Goal: Transaction & Acquisition: Purchase product/service

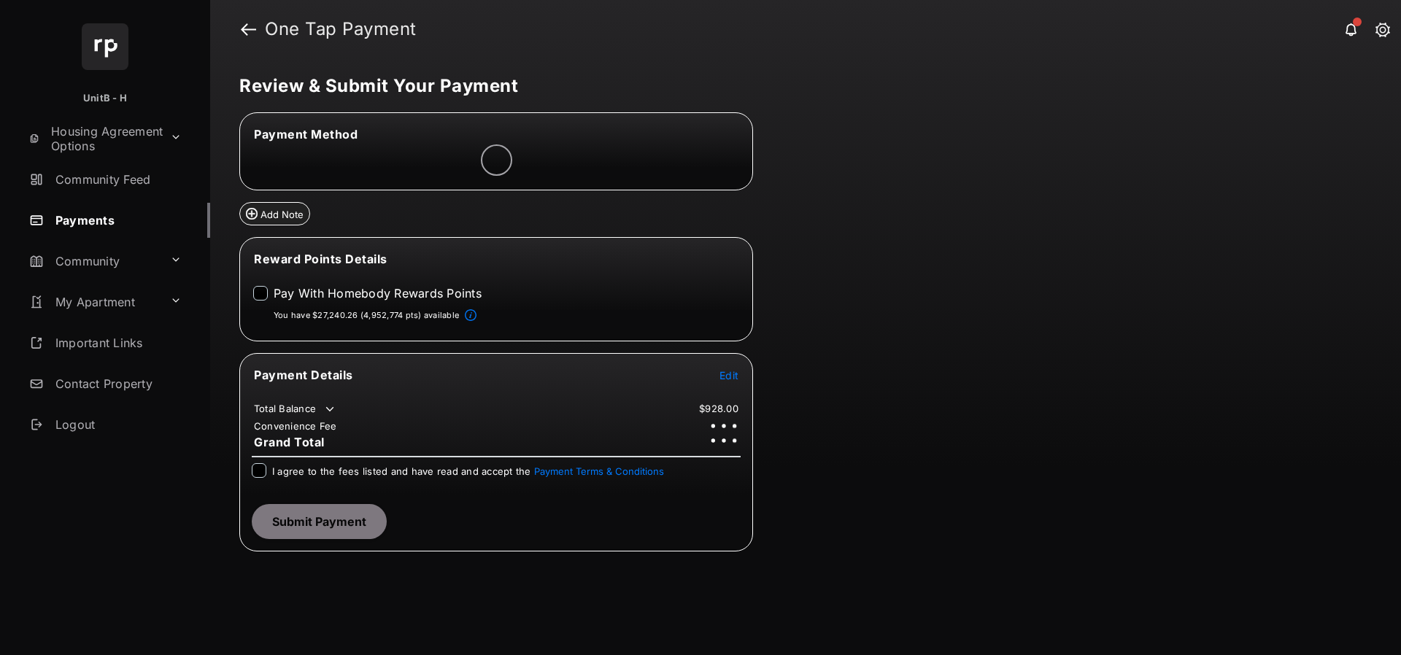
click at [725, 386] on tr "Payment Details Edit" at bounding box center [496, 384] width 509 height 34
click at [734, 379] on span "Edit" at bounding box center [729, 375] width 19 height 12
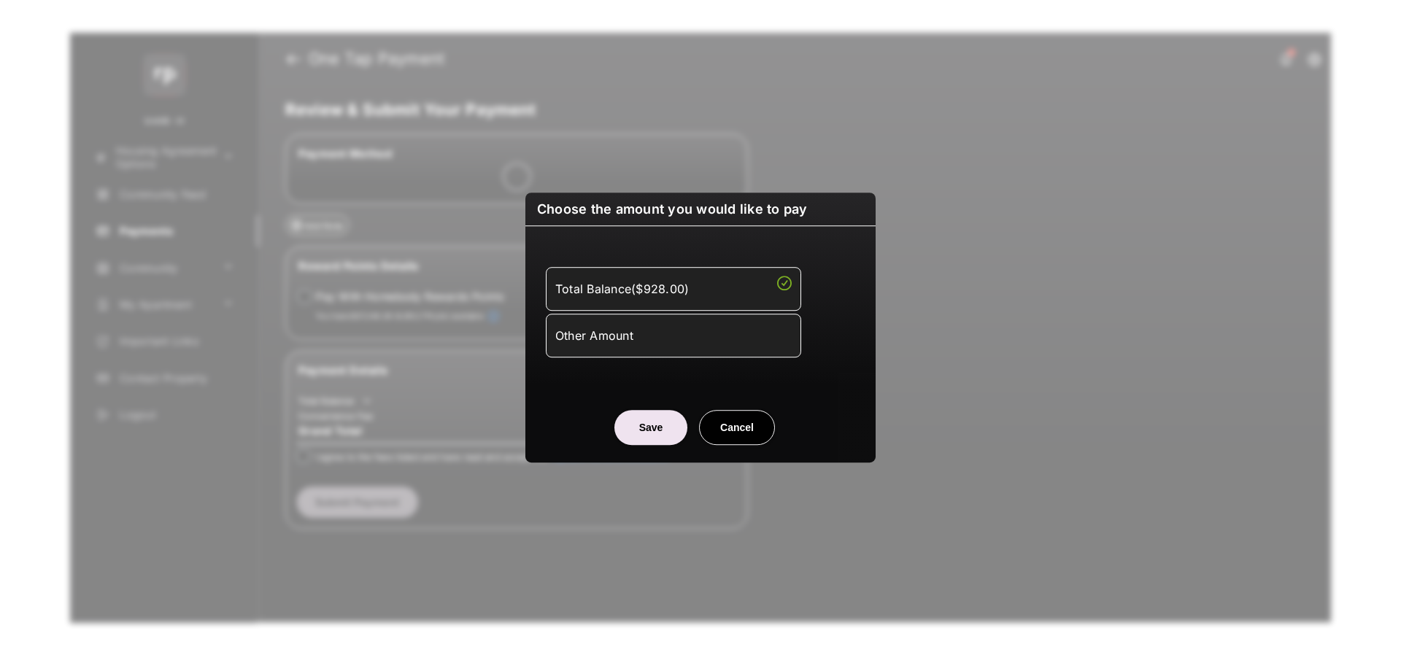
click at [667, 342] on div "Other Amount" at bounding box center [673, 335] width 236 height 25
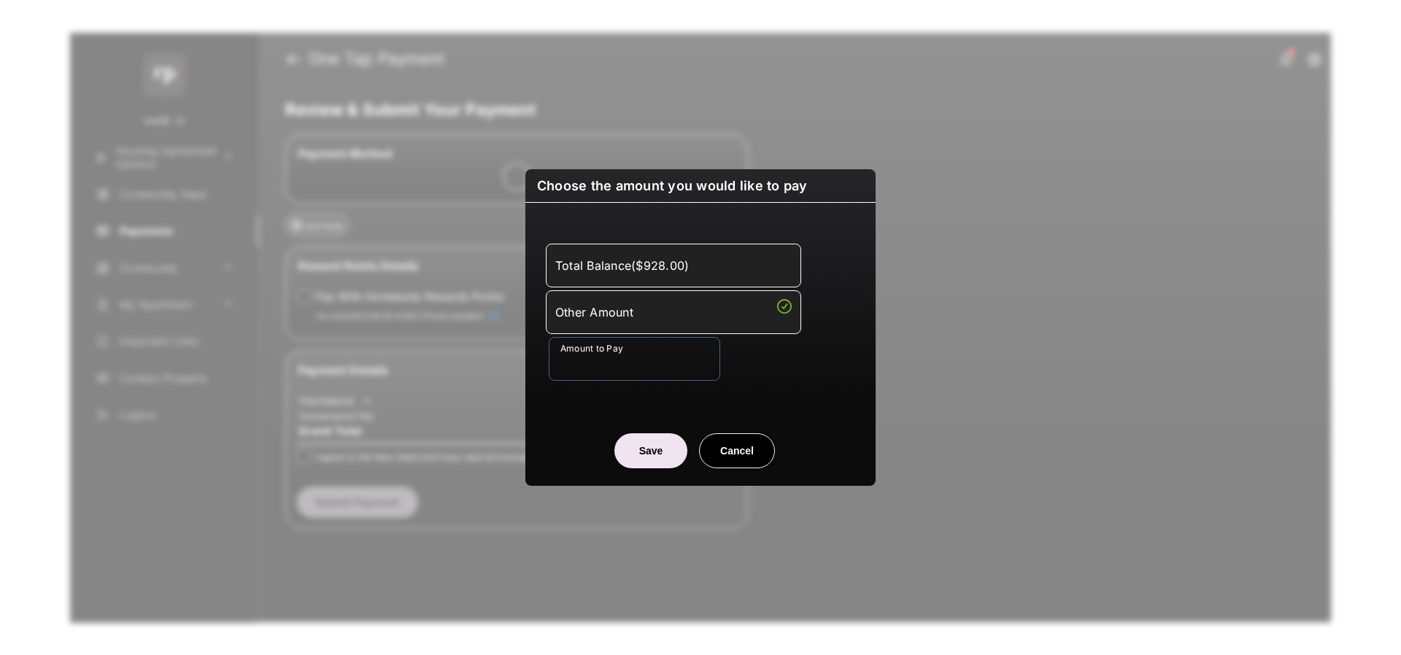
click at [616, 361] on input "Amount to Pay" at bounding box center [635, 359] width 172 height 44
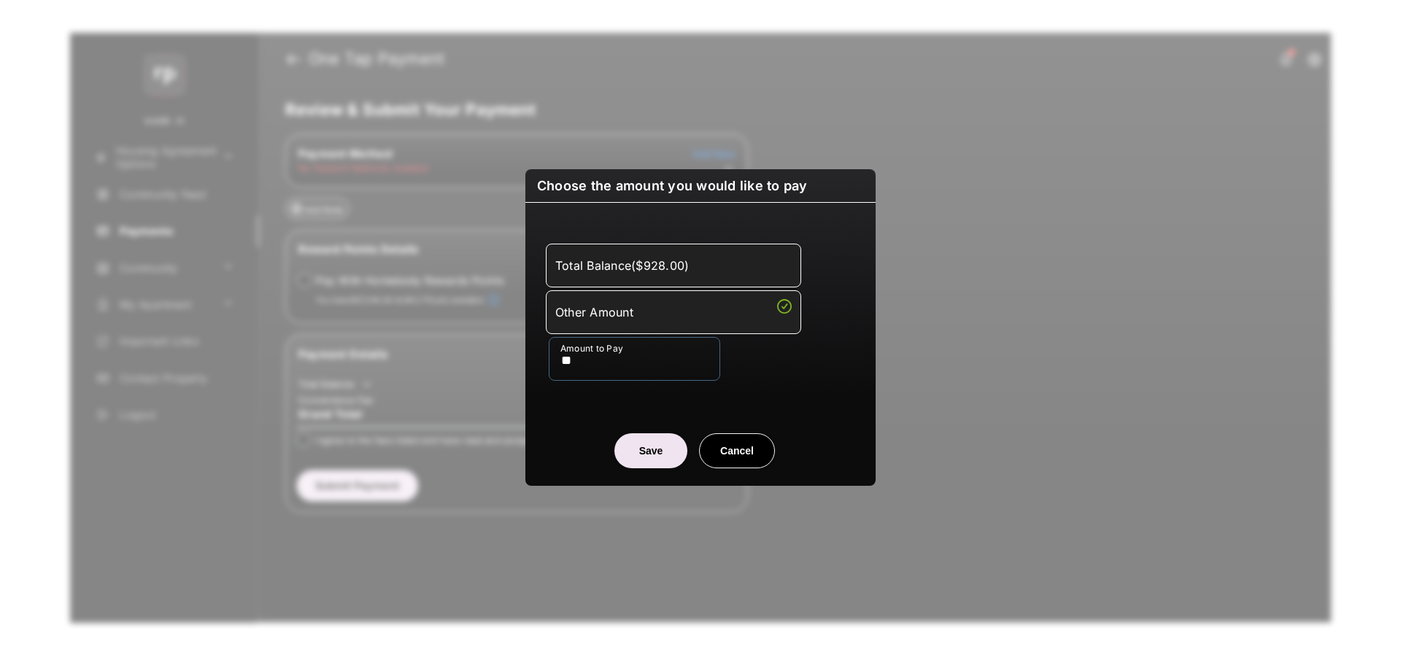
type input "**"
drag, startPoint x: 585, startPoint y: 438, endPoint x: 615, endPoint y: 449, distance: 31.9
click at [585, 438] on center "Save Cancel" at bounding box center [700, 445] width 315 height 47
click at [632, 454] on button "Save" at bounding box center [651, 451] width 73 height 35
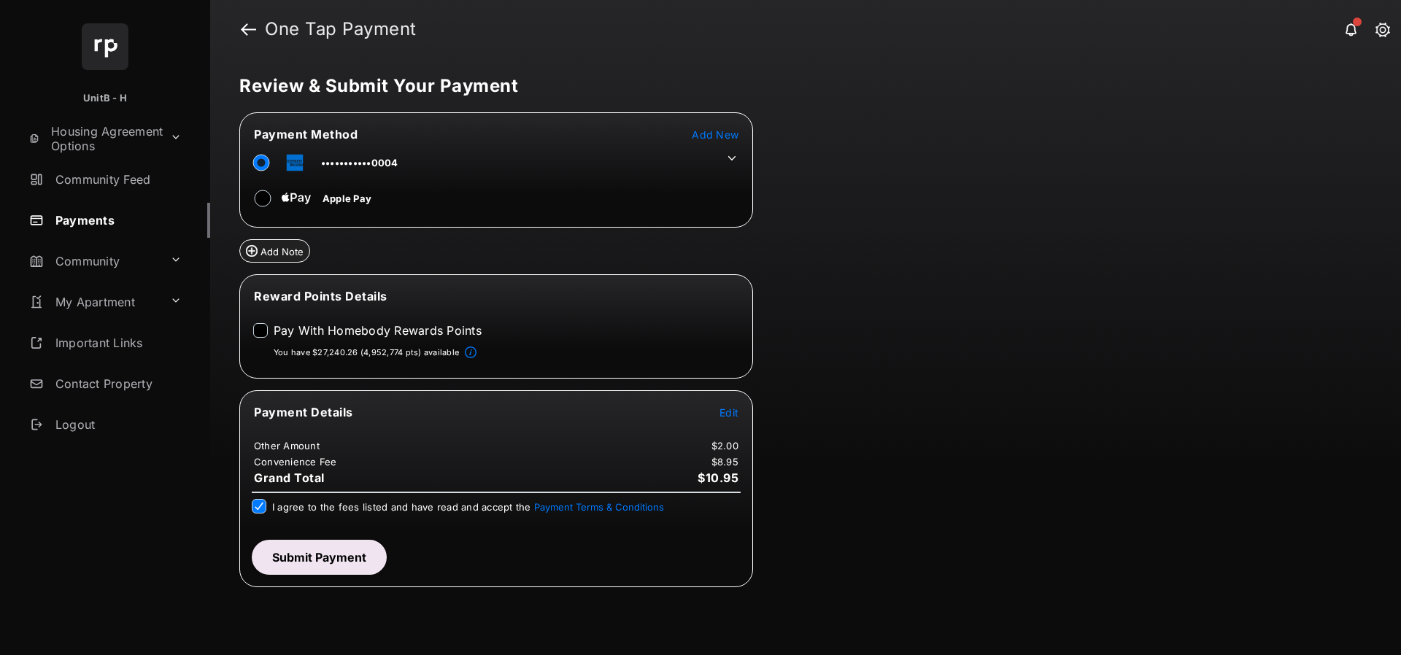
click at [290, 563] on button "Submit Payment" at bounding box center [319, 557] width 135 height 35
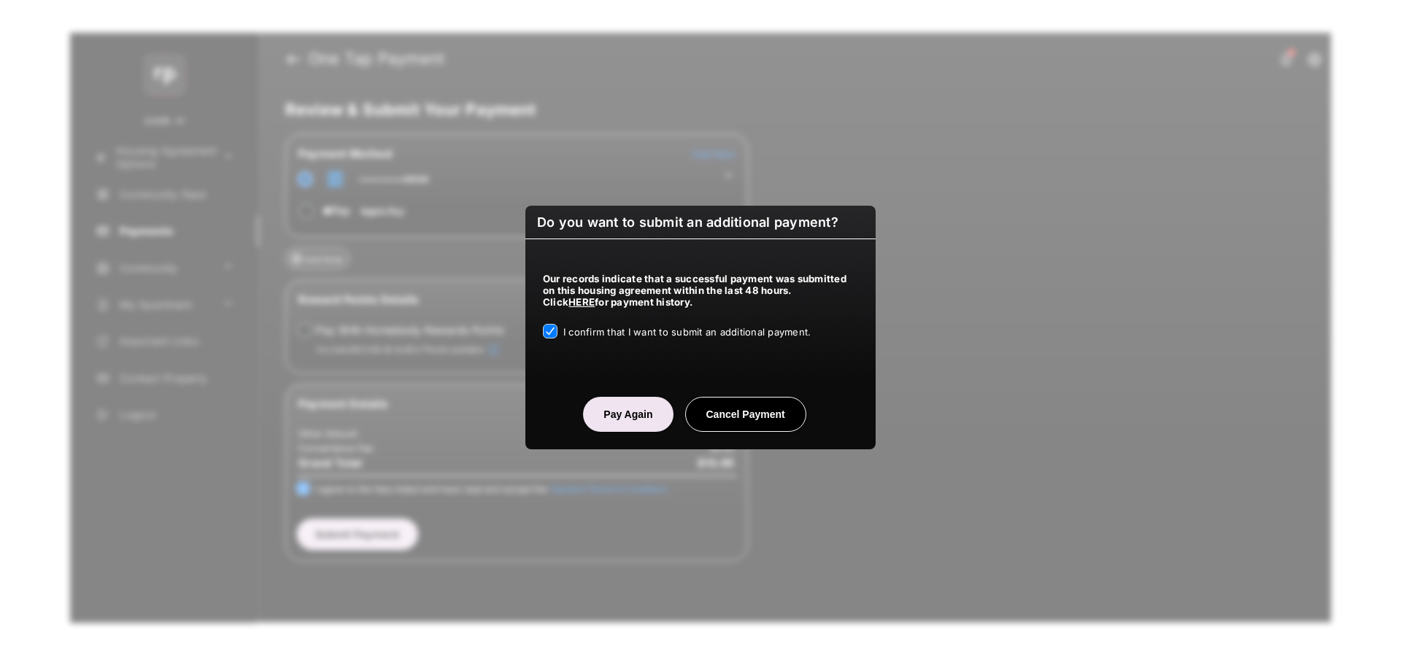
click at [606, 423] on button "Pay Again" at bounding box center [628, 414] width 90 height 35
